Goal: Submit feedback/report problem

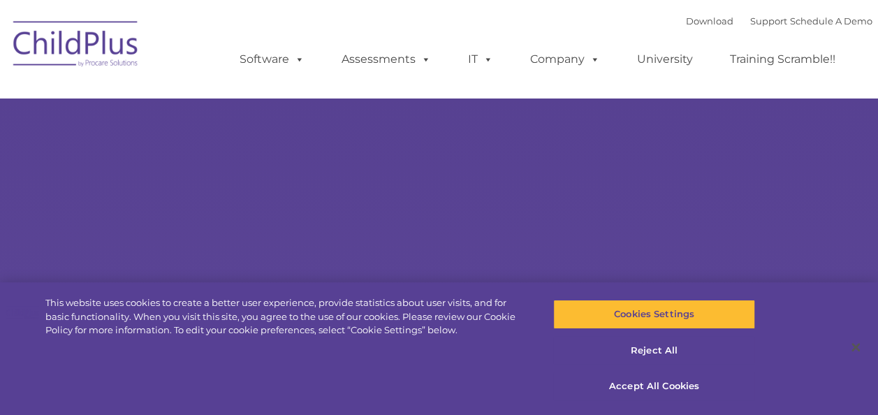
select select "MEDIUM"
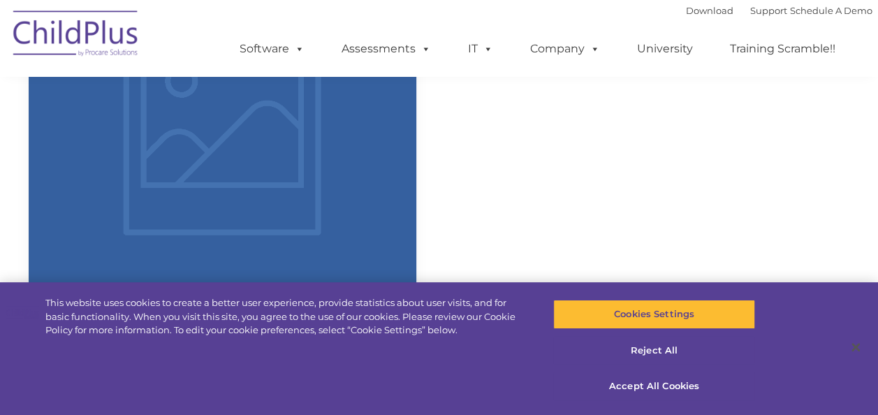
scroll to position [1157, 0]
select select "MEDIUM"
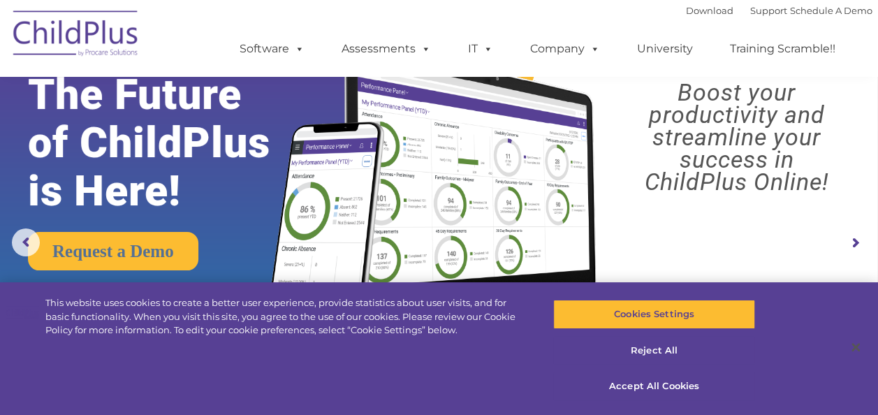
scroll to position [0, 0]
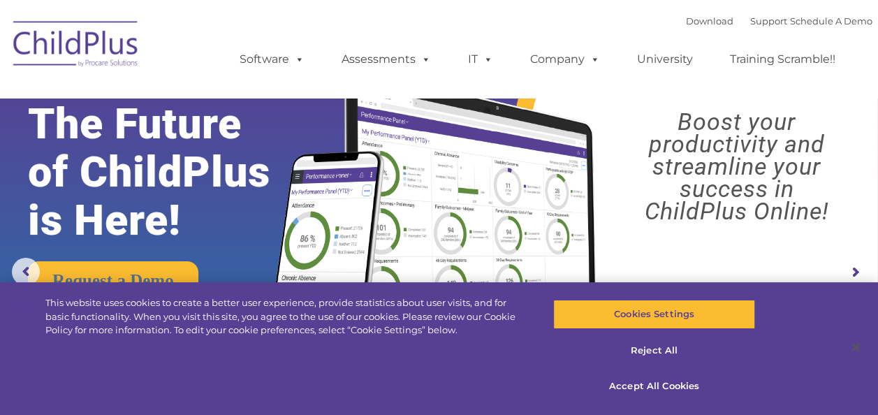
click at [854, 271] on rs-arrow at bounding box center [855, 272] width 28 height 28
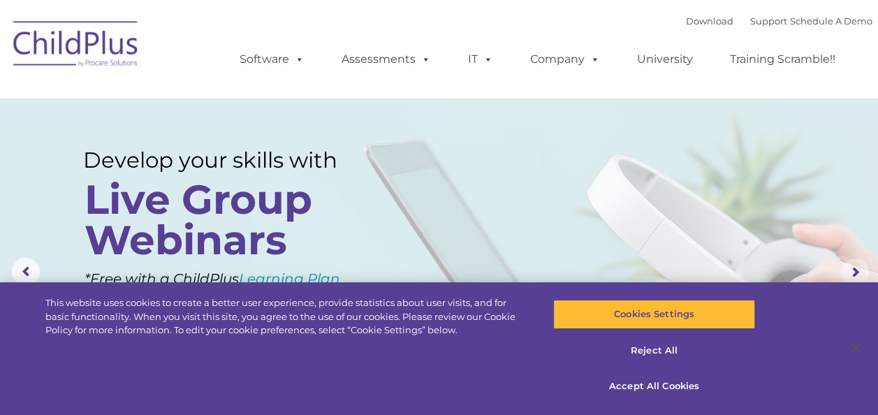
click at [854, 271] on rs-arrow at bounding box center [855, 272] width 28 height 28
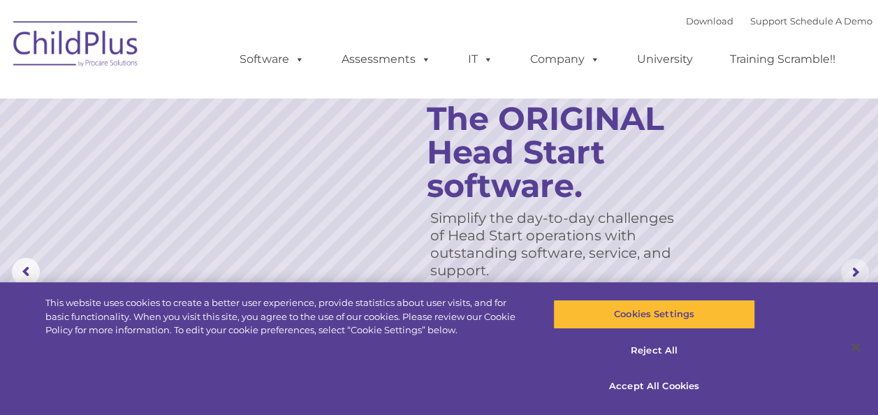
click at [855, 271] on rs-arrow at bounding box center [855, 272] width 28 height 28
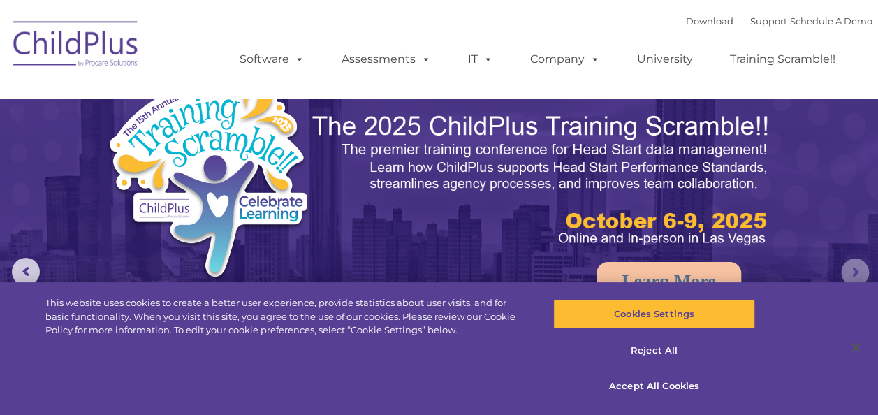
click at [855, 271] on rs-arrow at bounding box center [855, 272] width 28 height 28
